Goal: Book appointment/travel/reservation

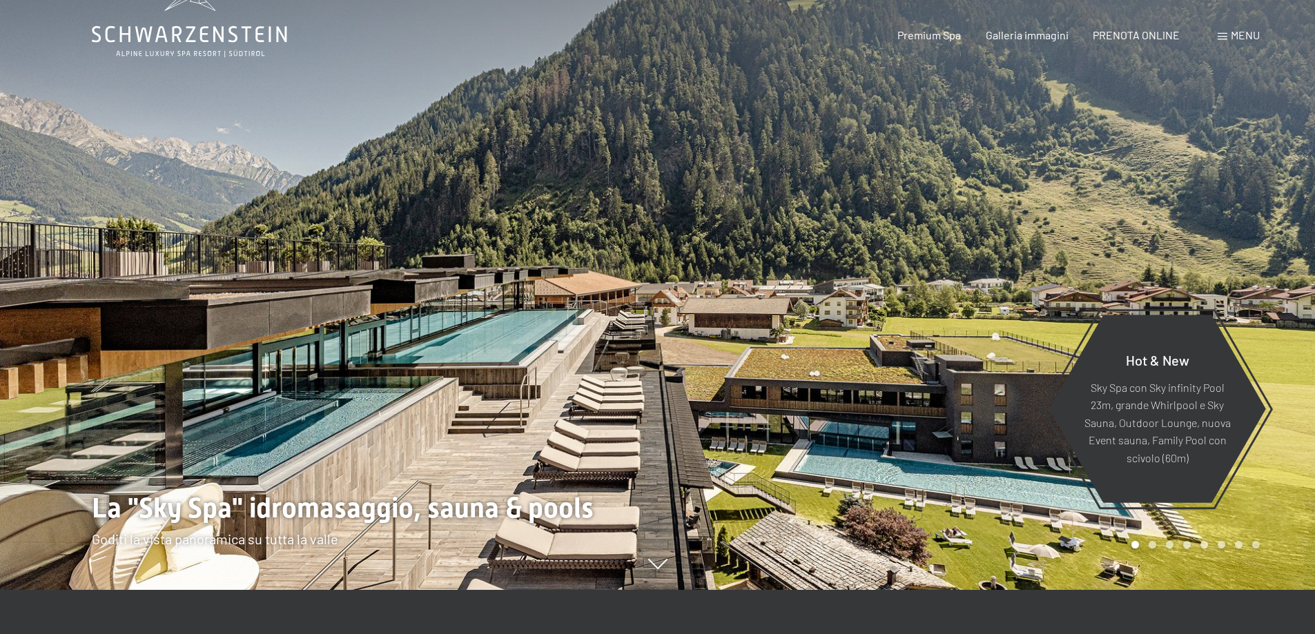
scroll to position [69, 0]
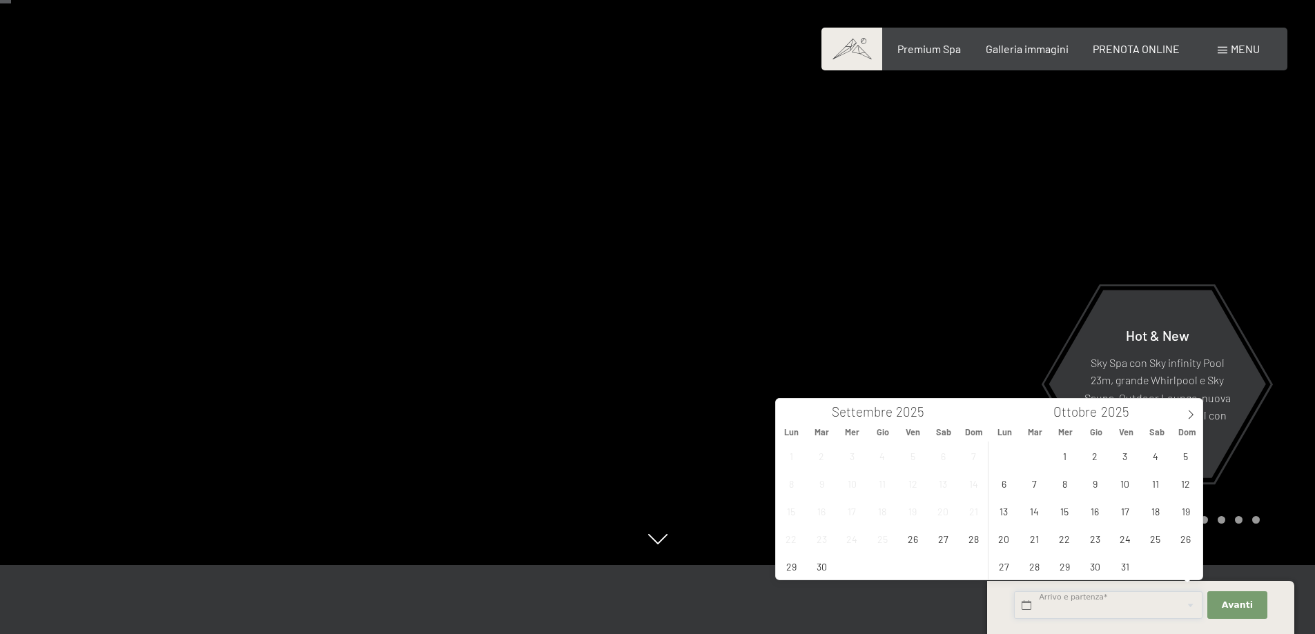
click at [1059, 602] on input "text" at bounding box center [1108, 605] width 188 height 28
click at [1067, 456] on span "1" at bounding box center [1064, 455] width 27 height 27
click at [1125, 462] on span "3" at bounding box center [1124, 455] width 27 height 27
type input "Mer. 01/10/2025 - Ven. 03/10/2025"
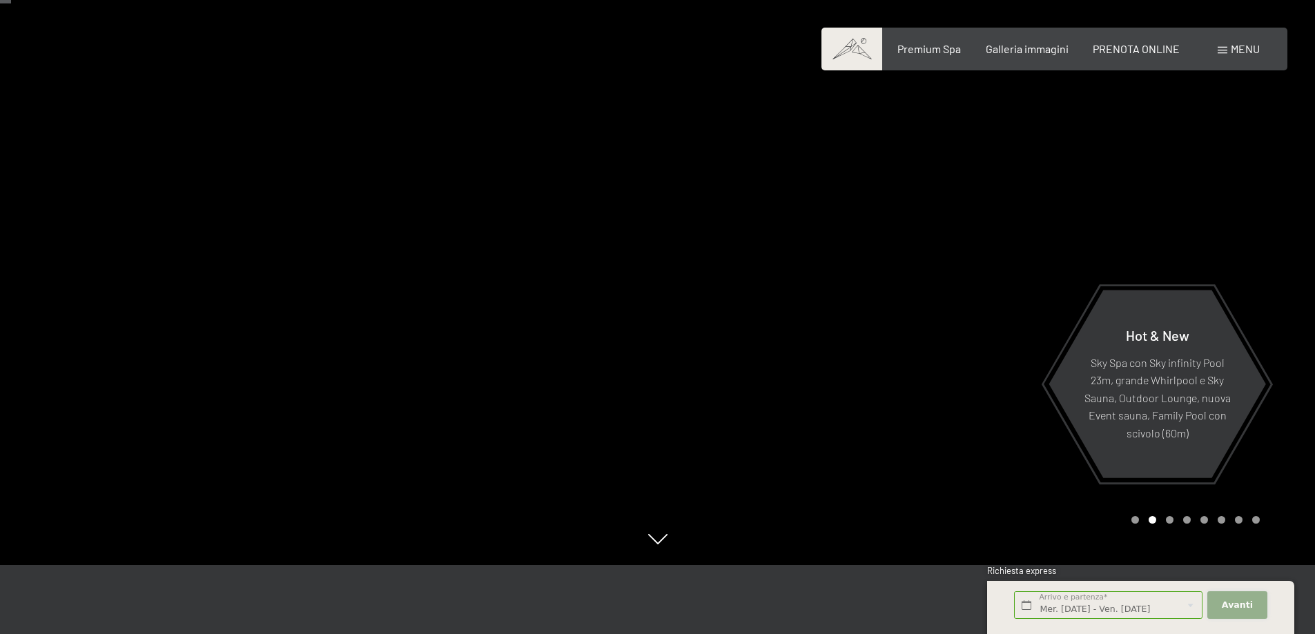
click at [1249, 603] on span "Avanti" at bounding box center [1236, 605] width 31 height 12
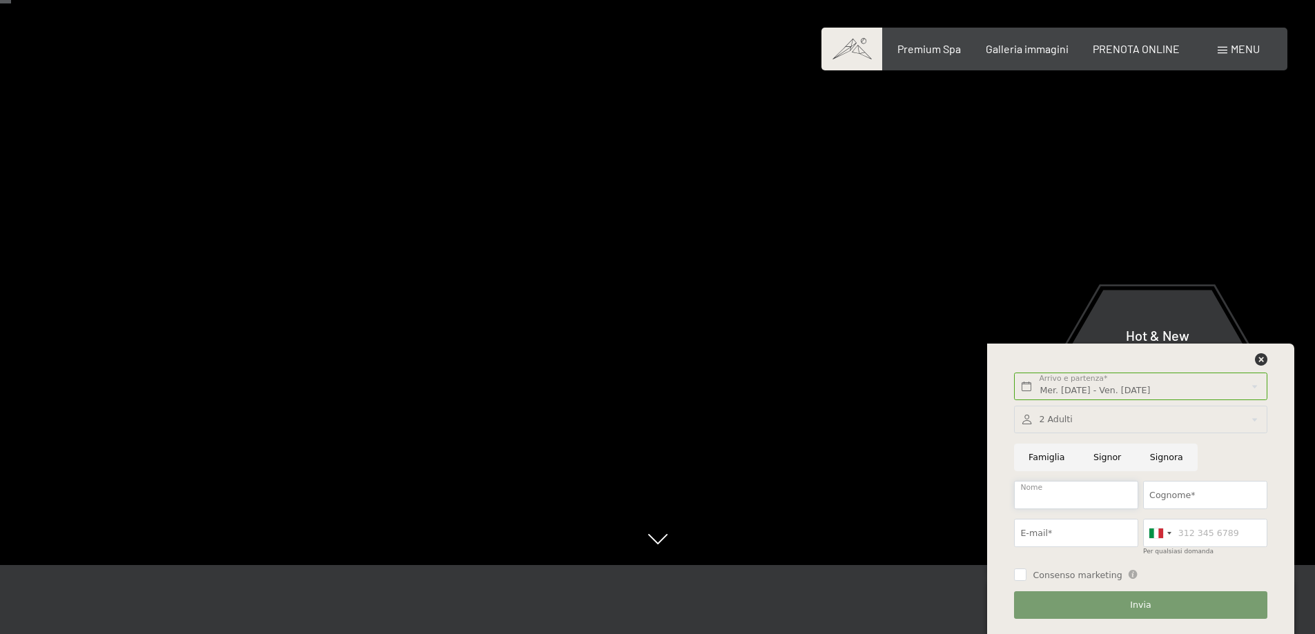
click at [1066, 493] on input "Nome" at bounding box center [1076, 495] width 124 height 28
type input "Lorenzo"
type input "Keller"
type input "lorenzo.keller.bs@gmail.com"
type input "3394166622"
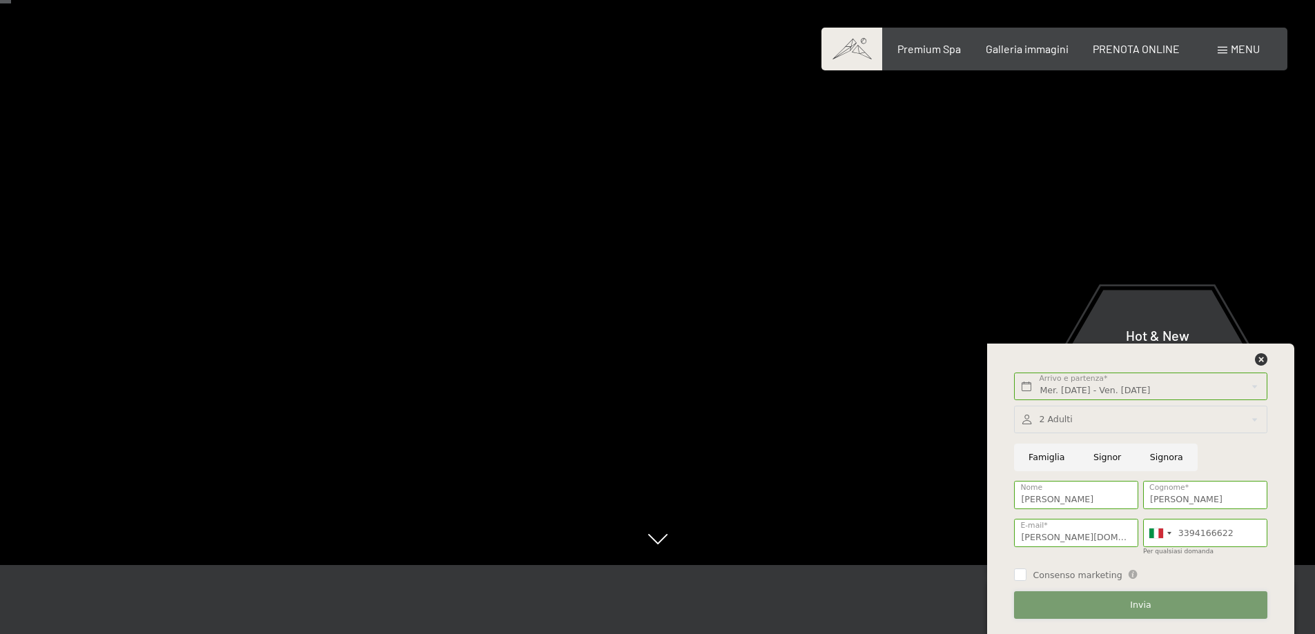
click at [1130, 610] on button "Invia" at bounding box center [1140, 605] width 253 height 28
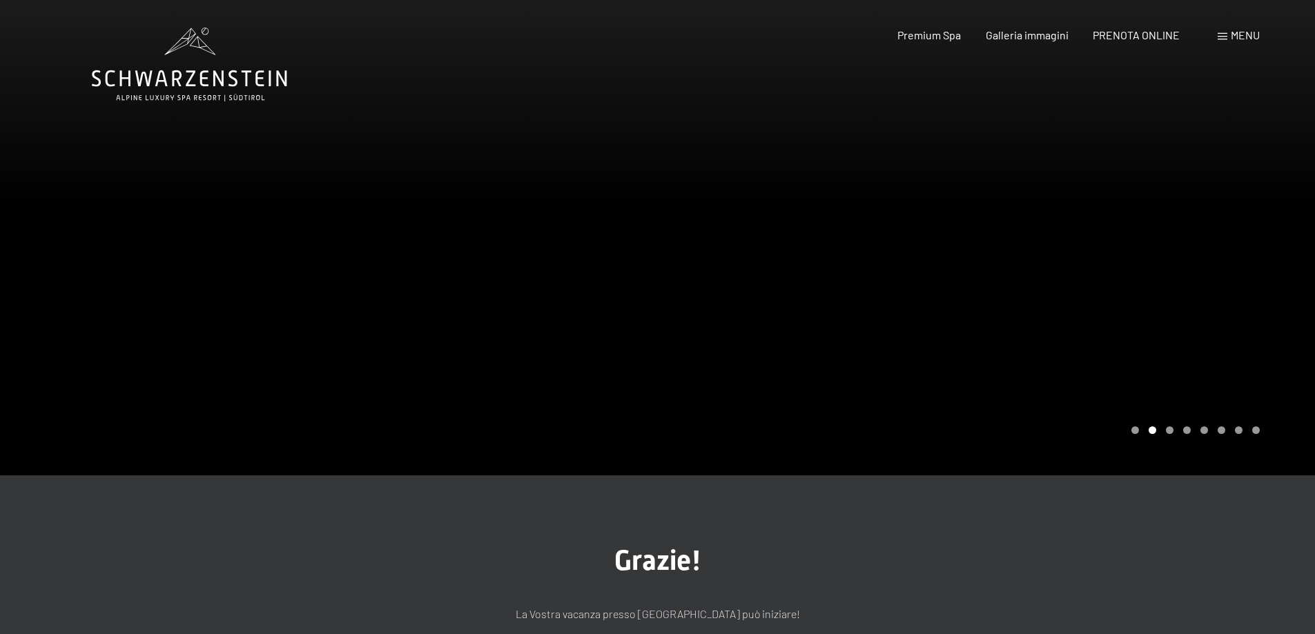
click at [1019, 28] on div "Prenotazione Richiesta Premium Spa Galleria immagini PRENOTA ONLINE Menu DE IT …" at bounding box center [1054, 35] width 411 height 15
click at [1014, 32] on span "Galleria immagini" at bounding box center [1026, 32] width 83 height 13
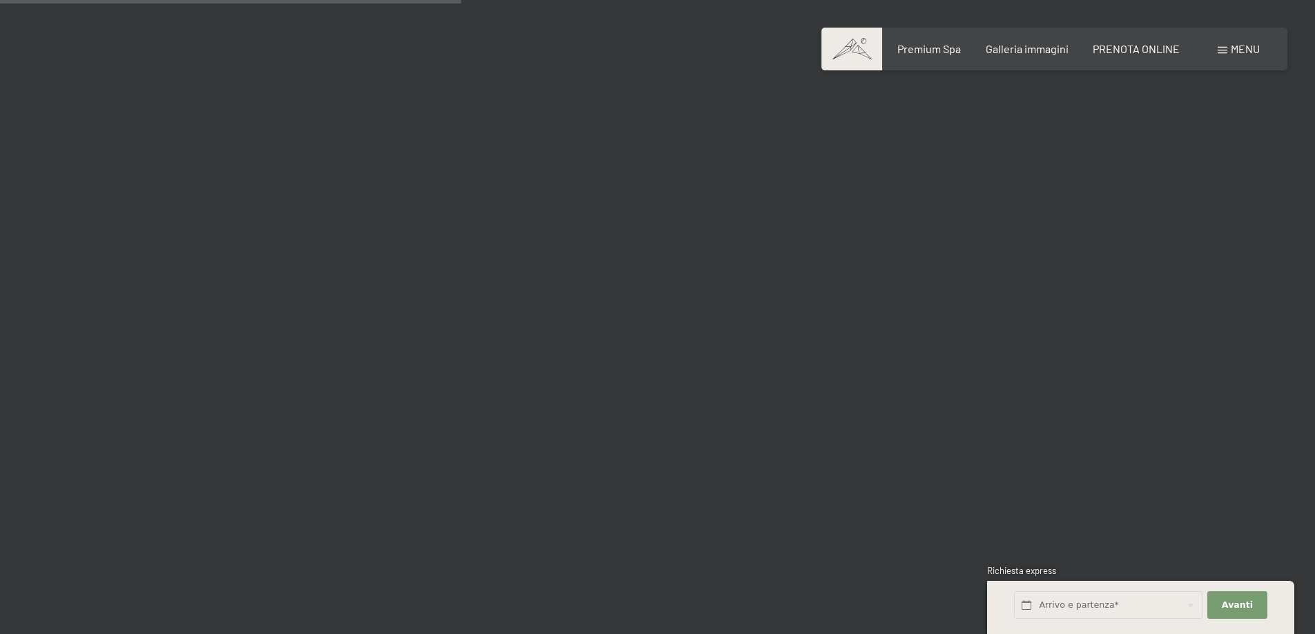
scroll to position [5659, 0]
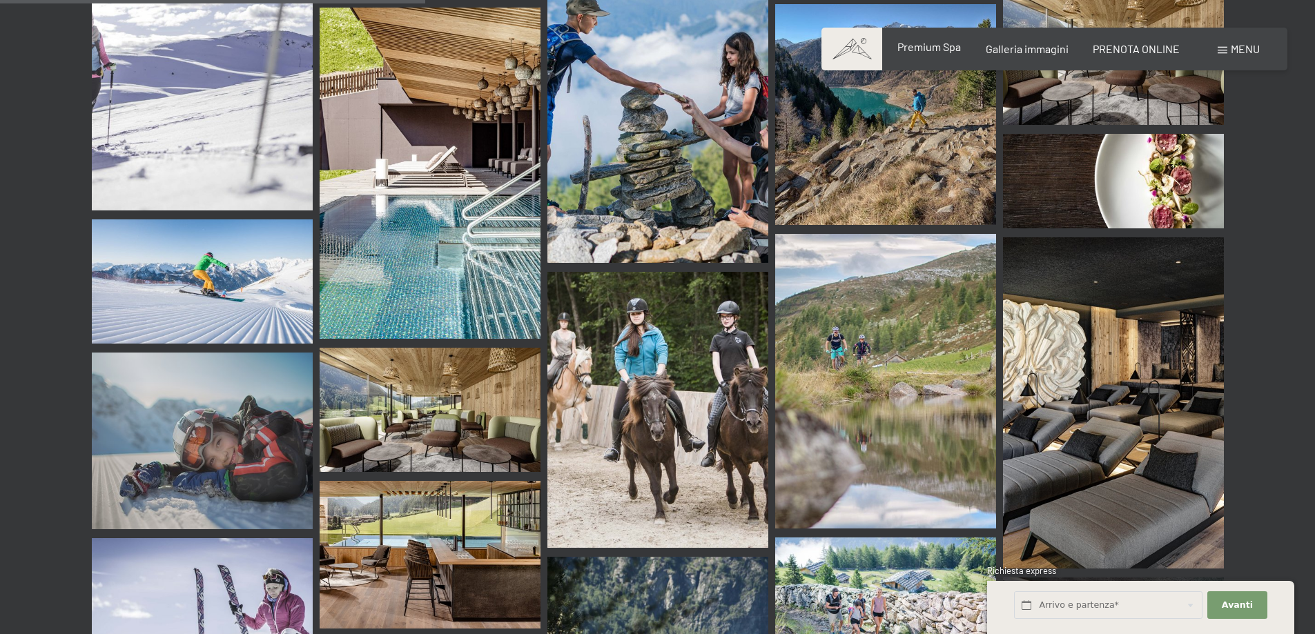
click at [921, 48] on span "Premium Spa" at bounding box center [928, 46] width 63 height 13
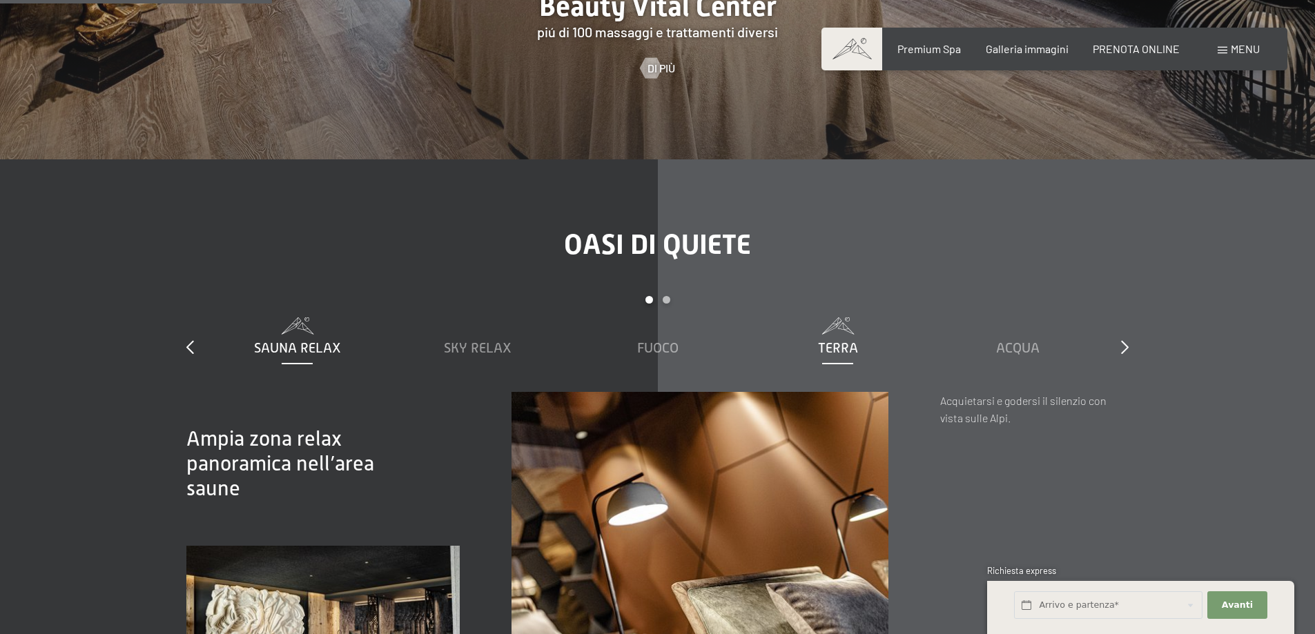
scroll to position [1863, 0]
